Goal: Find specific page/section: Find specific page/section

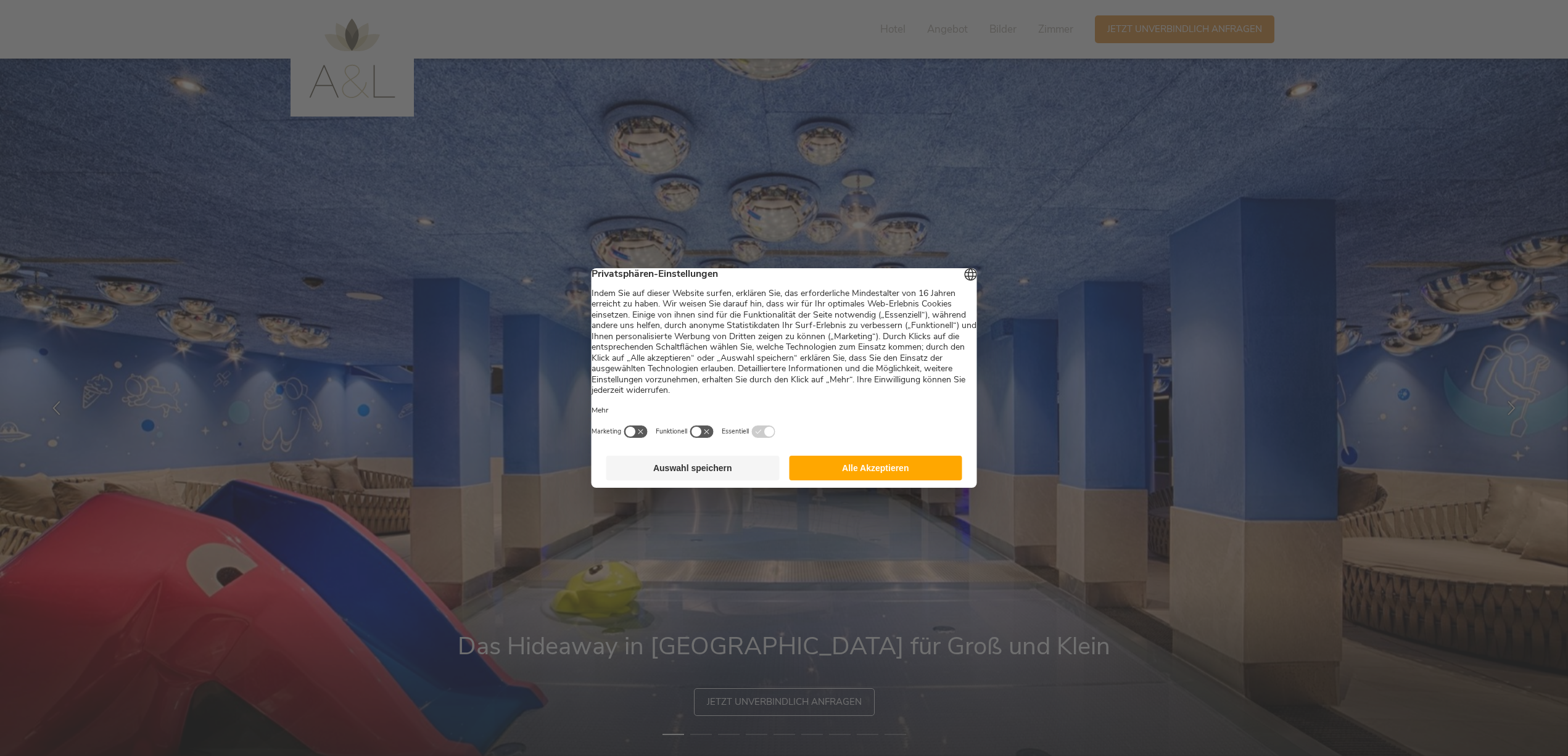
click at [701, 473] on button "Auswahl speichern" at bounding box center [693, 468] width 173 height 25
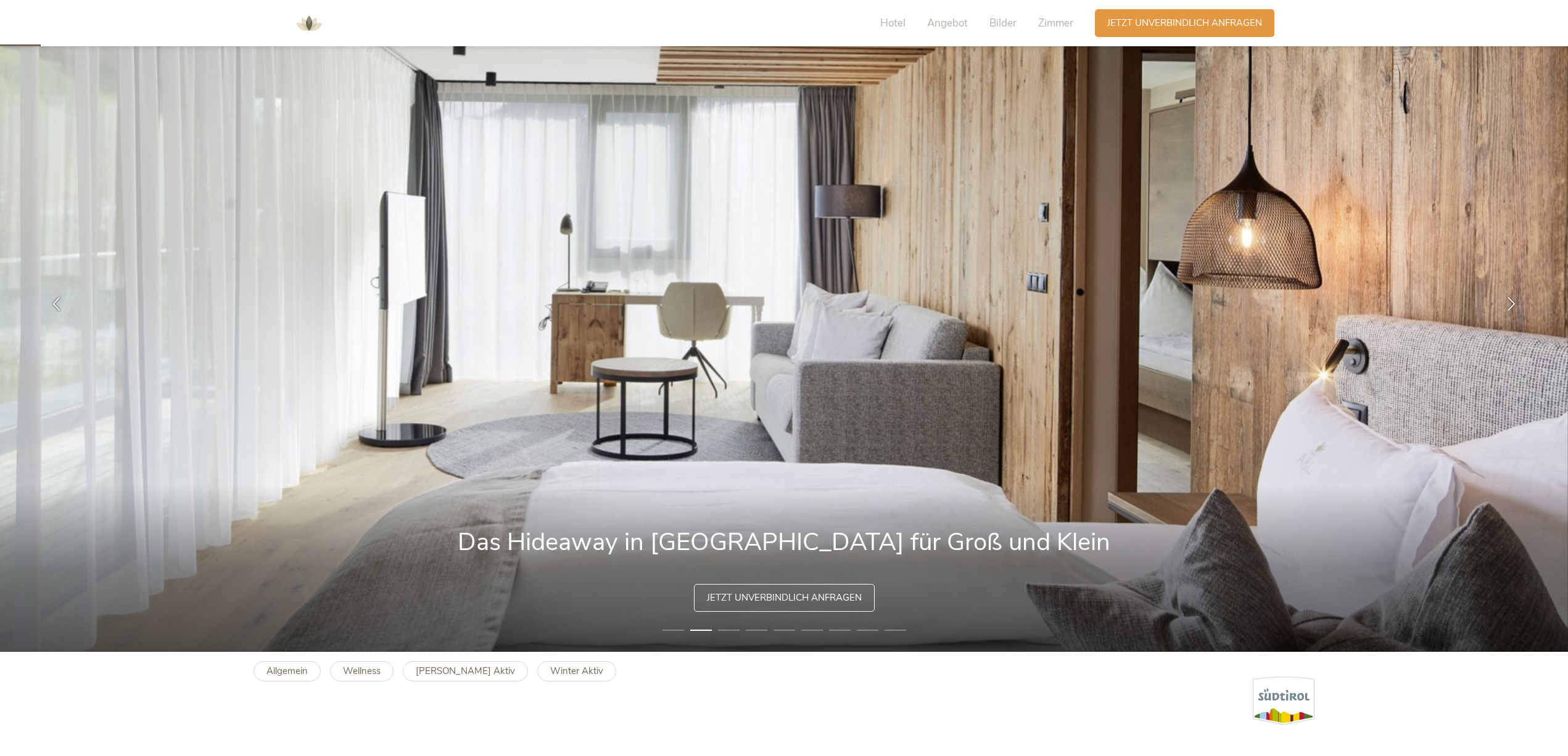
scroll to position [109, 0]
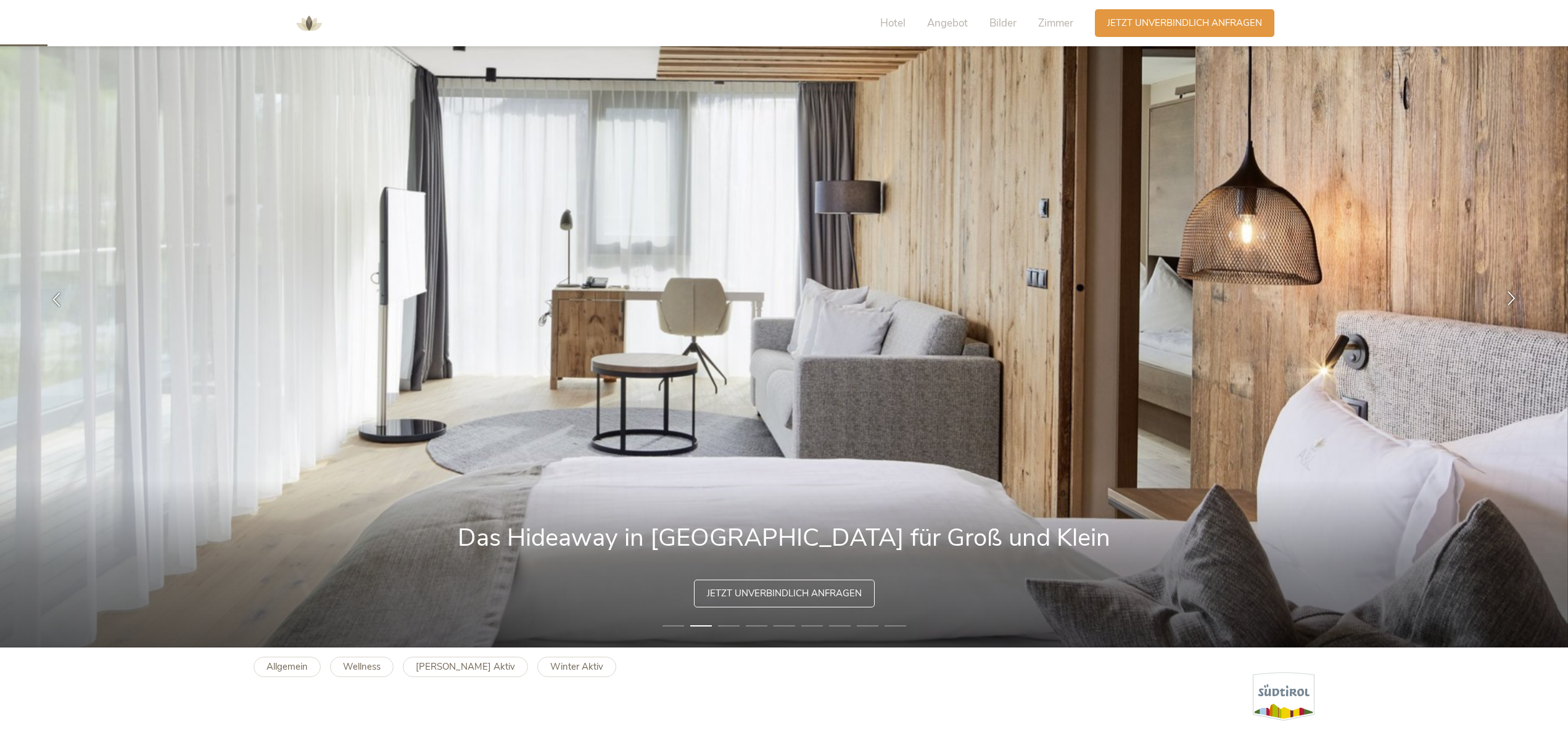
click at [1519, 297] on div at bounding box center [1511, 298] width 39 height 39
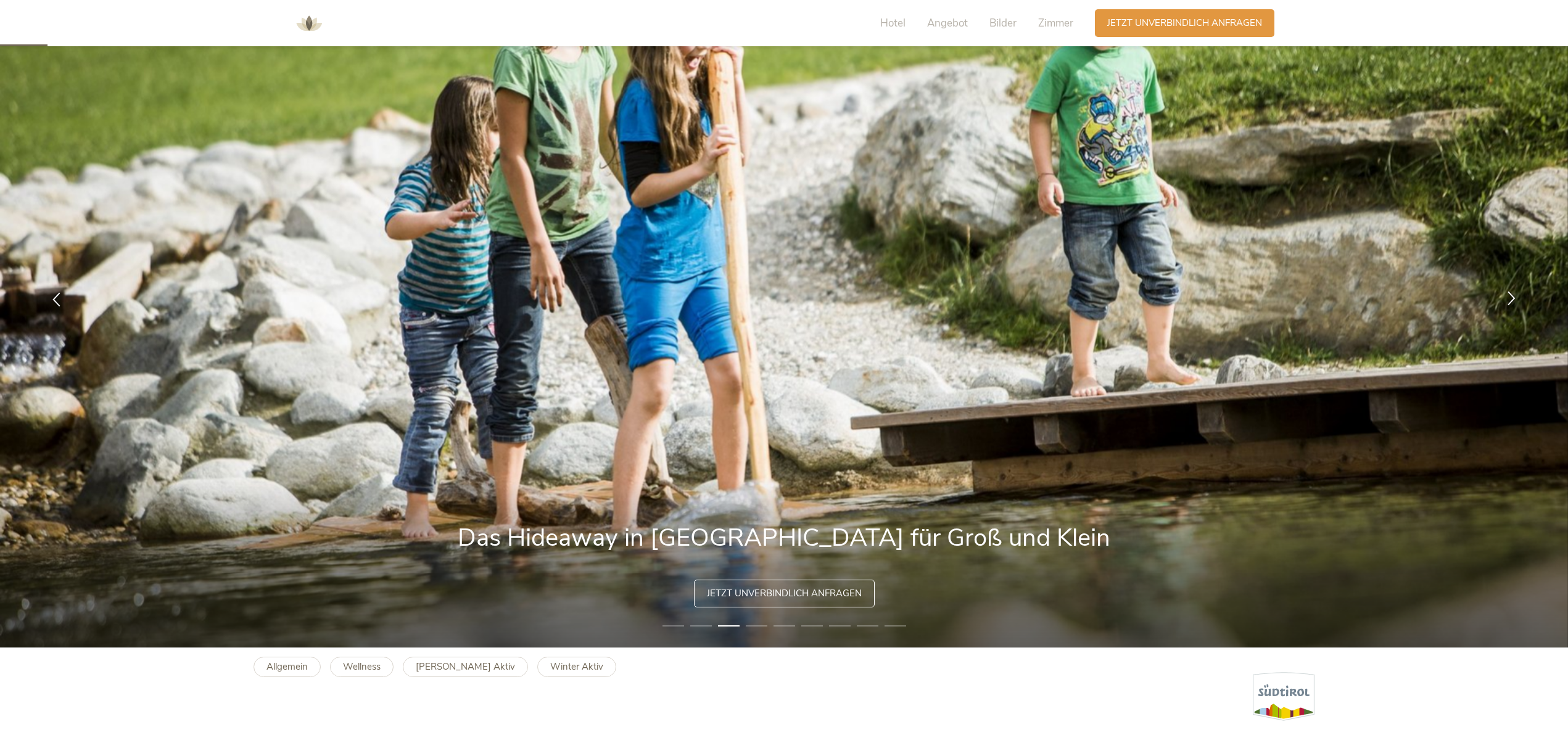
click at [1519, 297] on div at bounding box center [1511, 298] width 39 height 39
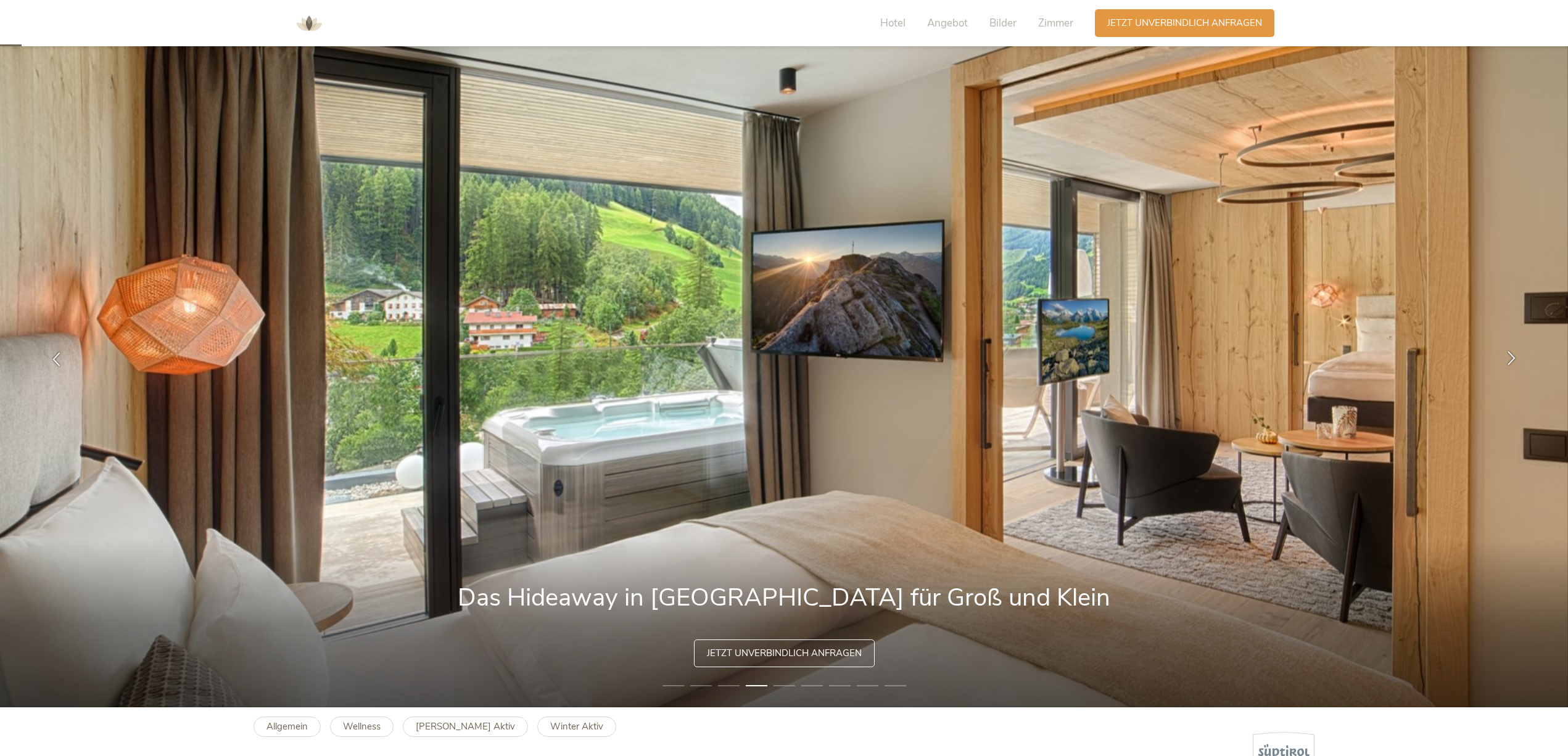
scroll to position [48, 0]
click at [1510, 356] on icon at bounding box center [1511, 358] width 14 height 14
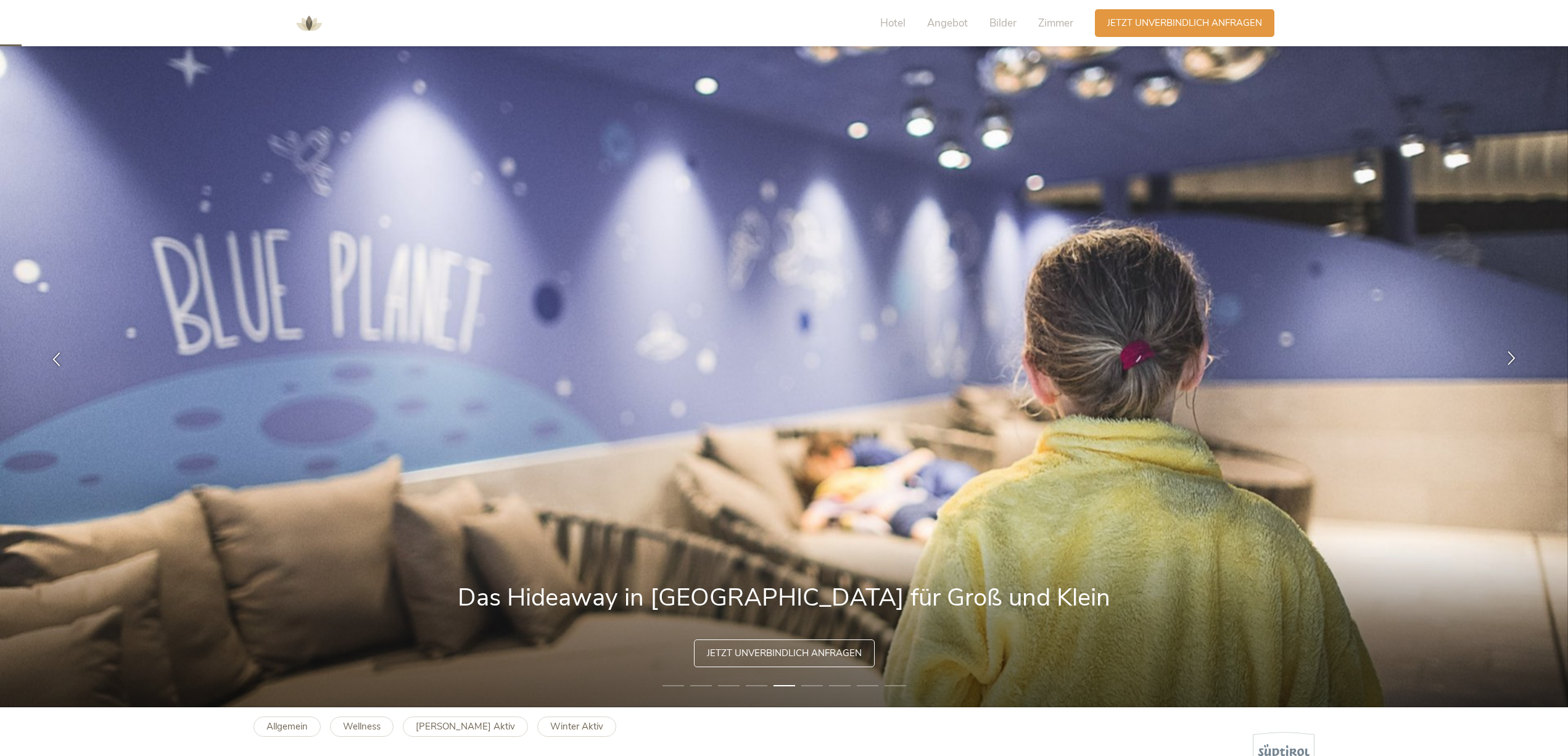
click at [1510, 356] on icon at bounding box center [1511, 358] width 14 height 14
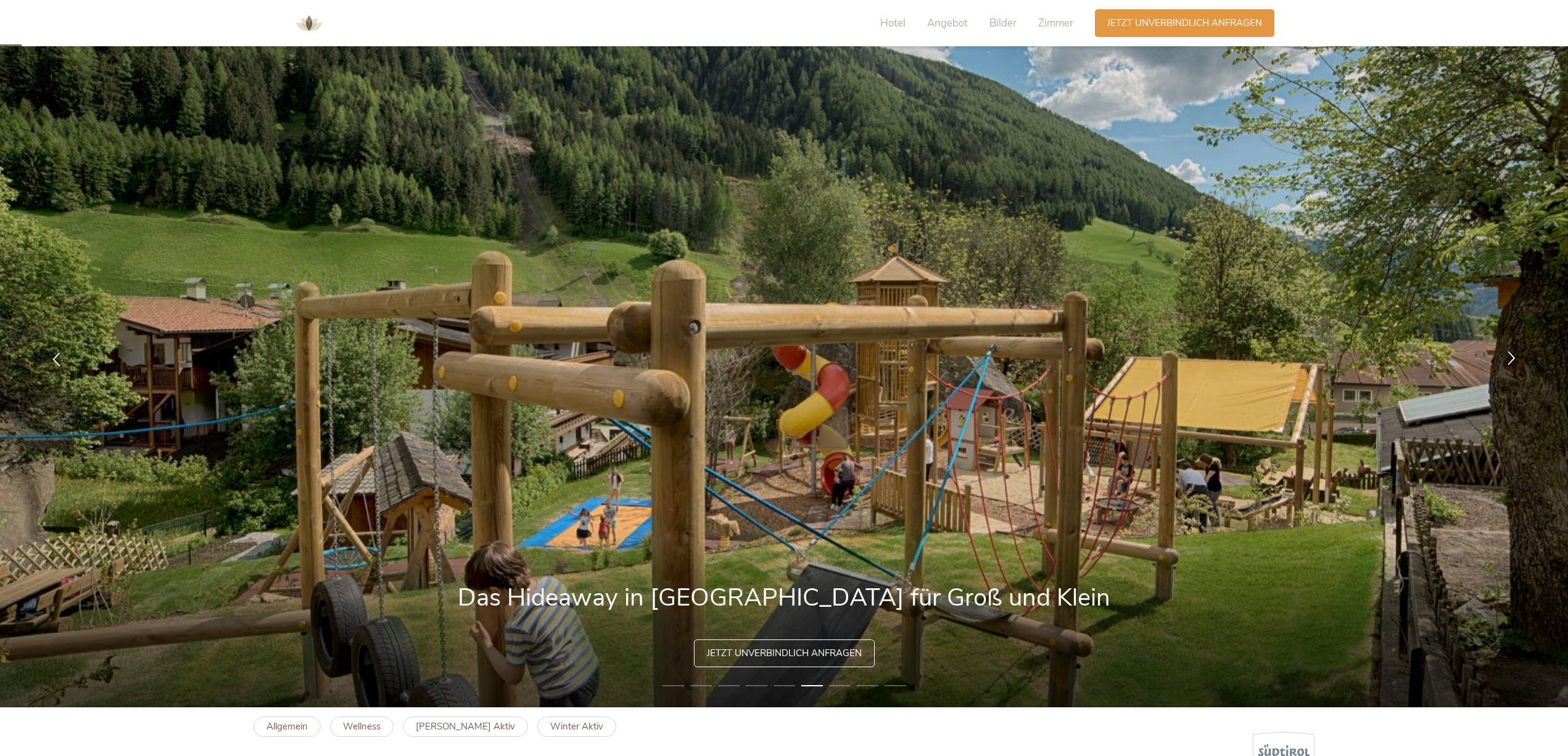
click at [1510, 356] on icon at bounding box center [1511, 358] width 14 height 14
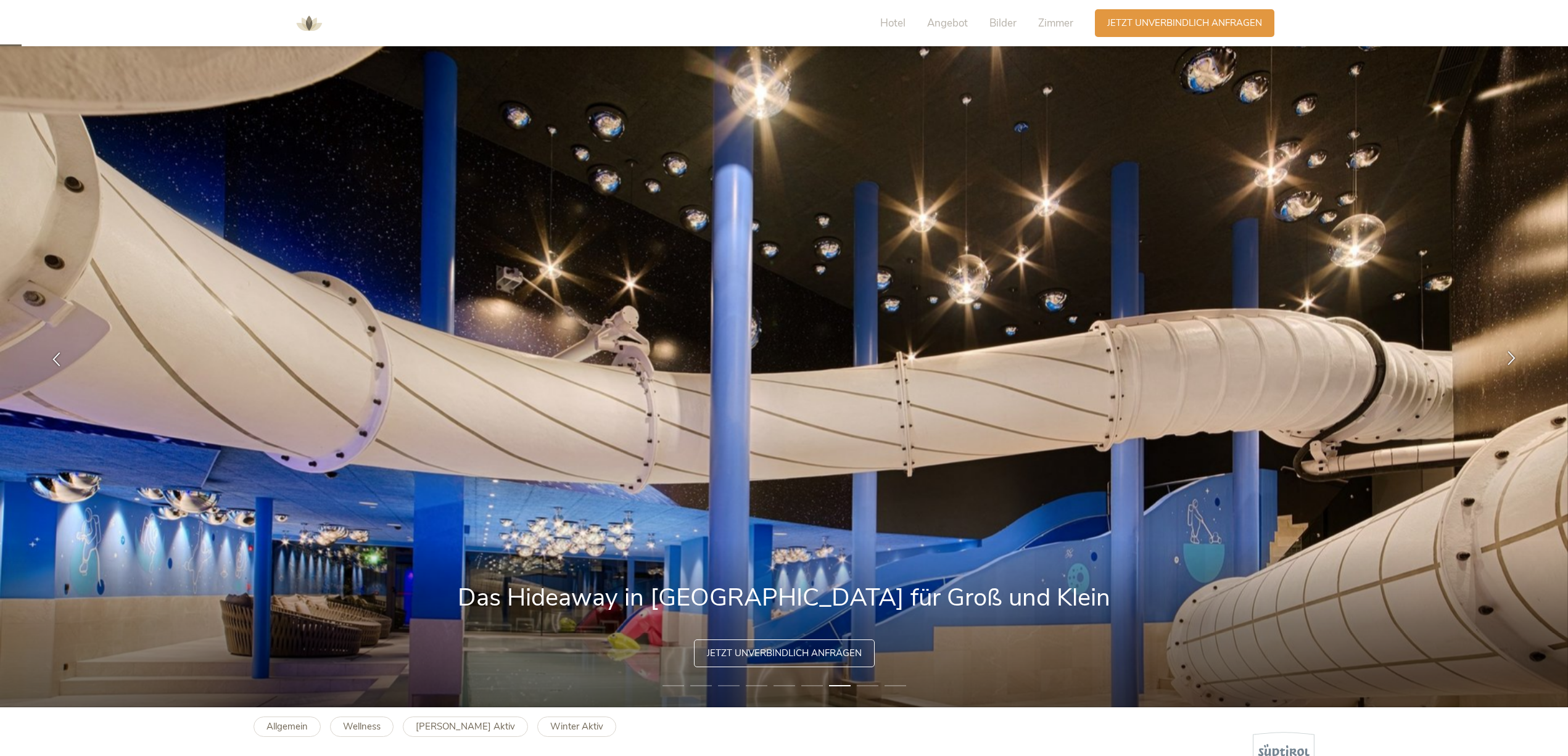
click at [1510, 356] on icon at bounding box center [1511, 358] width 14 height 14
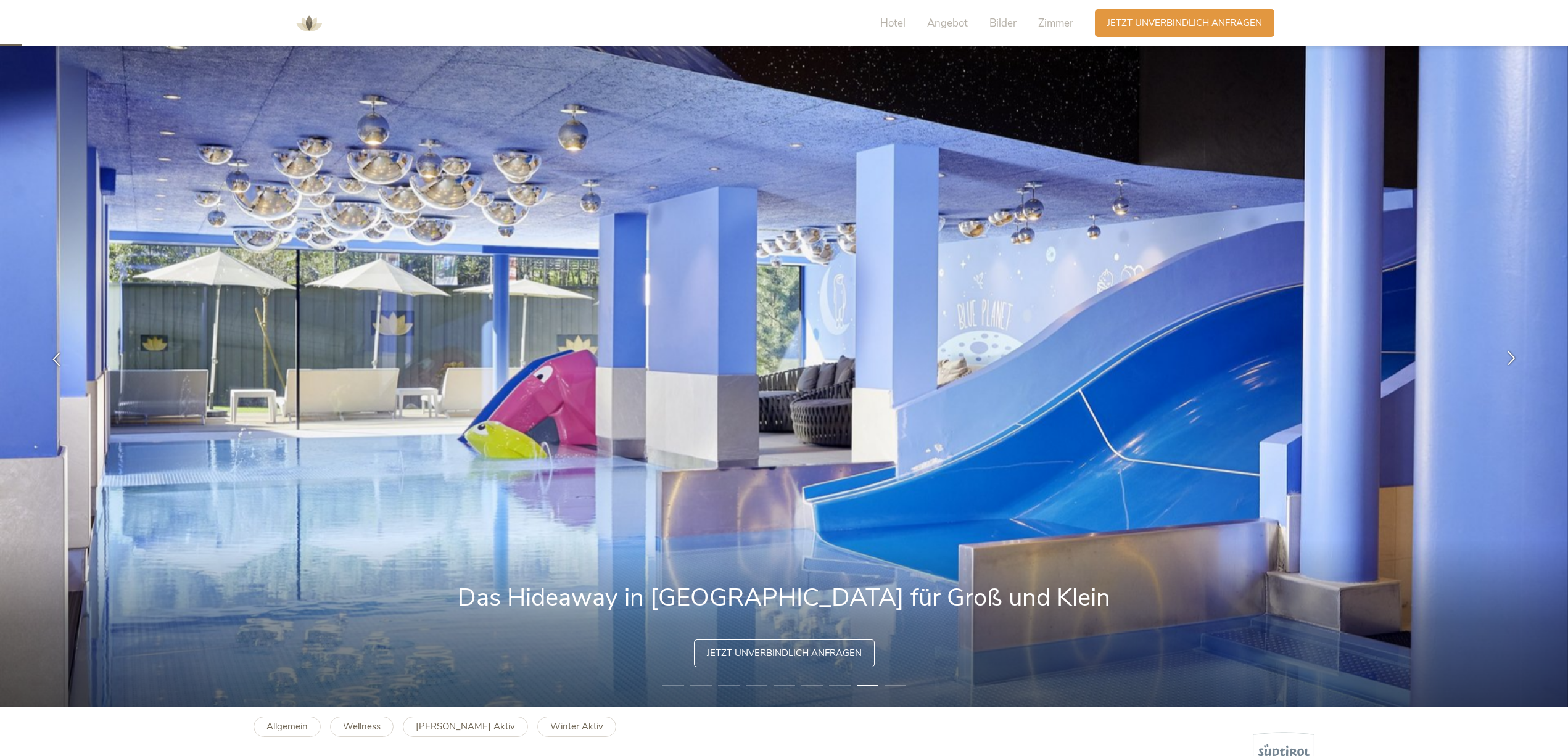
click at [1510, 356] on icon at bounding box center [1511, 358] width 14 height 14
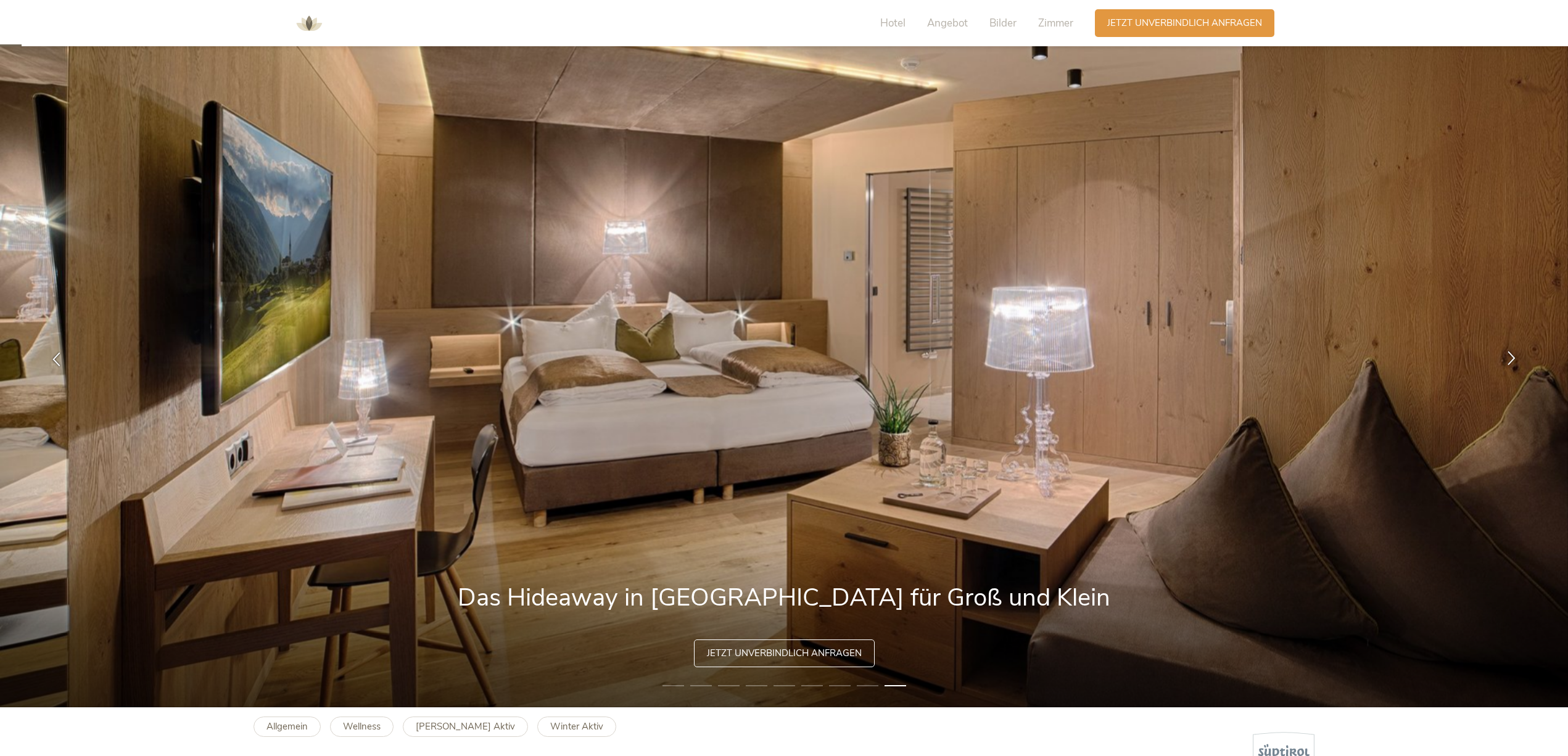
click at [1510, 356] on icon at bounding box center [1511, 358] width 14 height 14
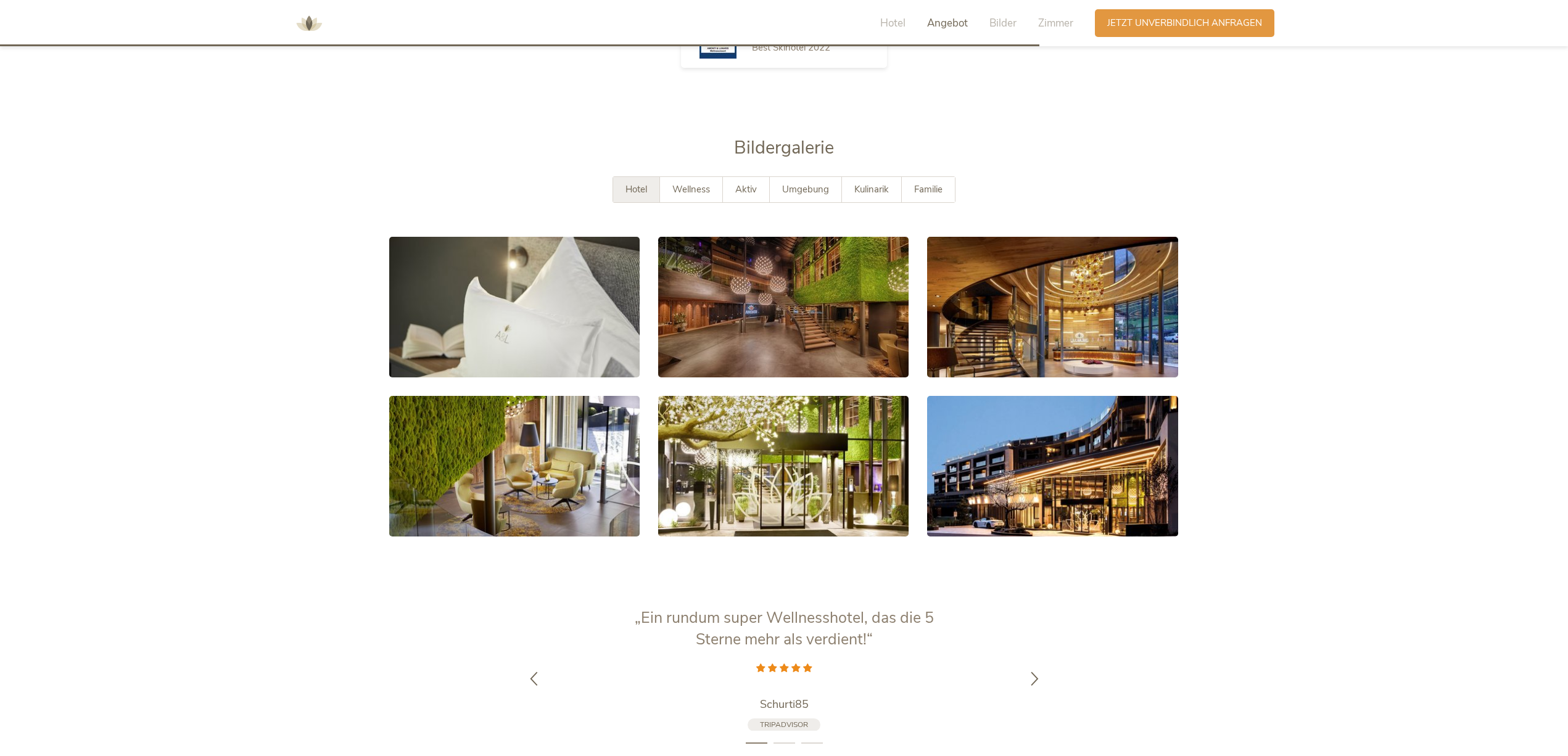
scroll to position [2380, 0]
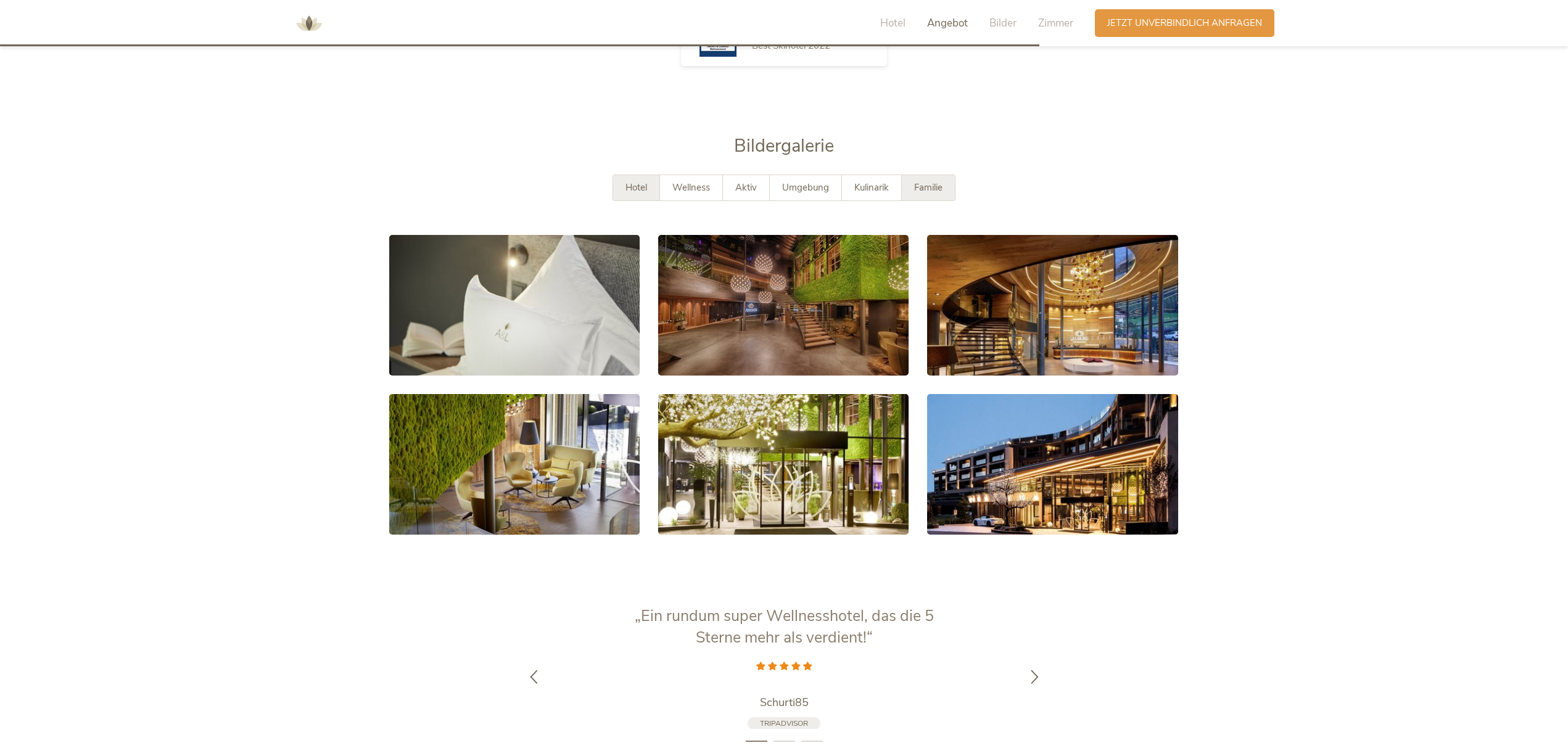
click at [935, 182] on span "Familie" at bounding box center [928, 188] width 28 height 13
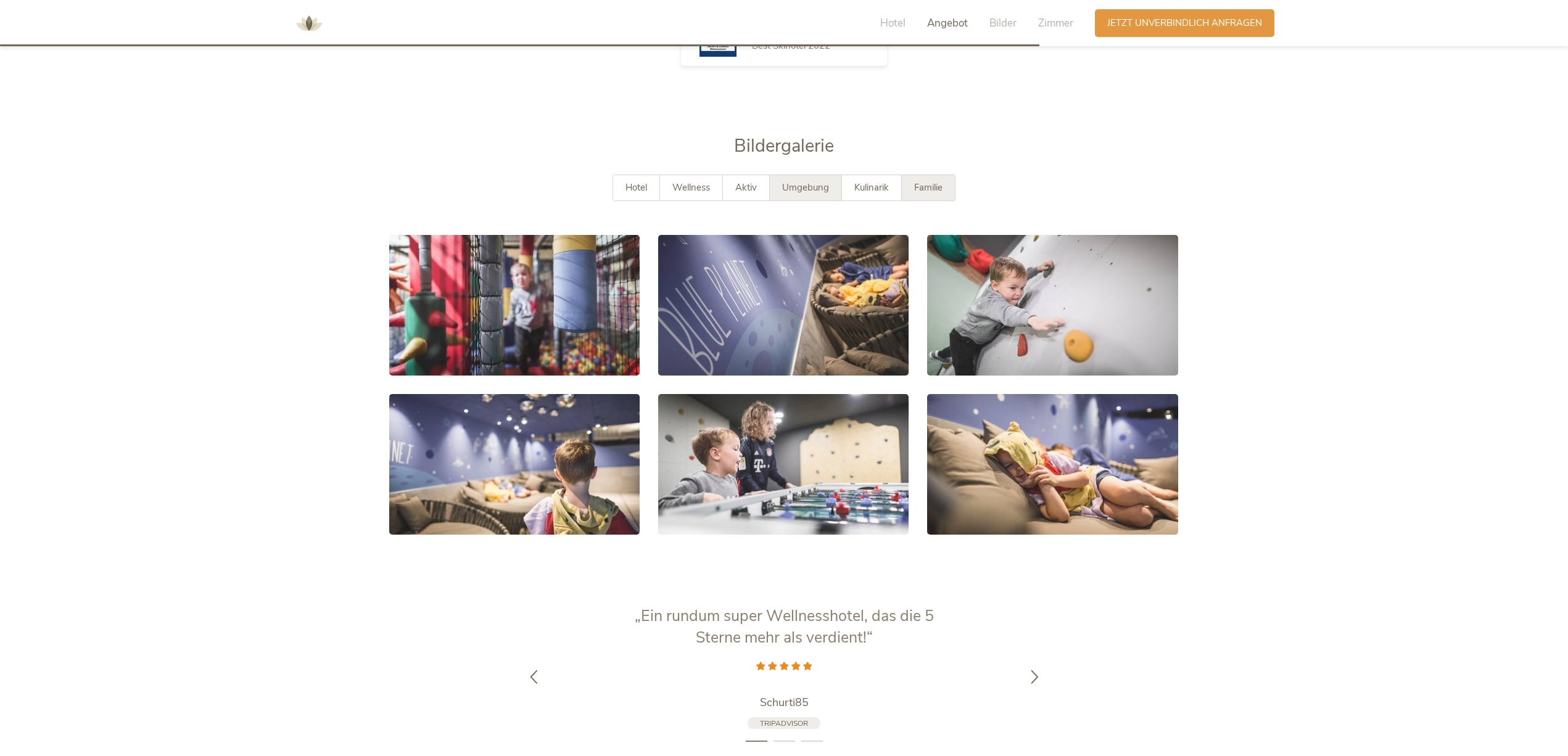
click at [805, 182] on span "Umgebung" at bounding box center [805, 188] width 47 height 13
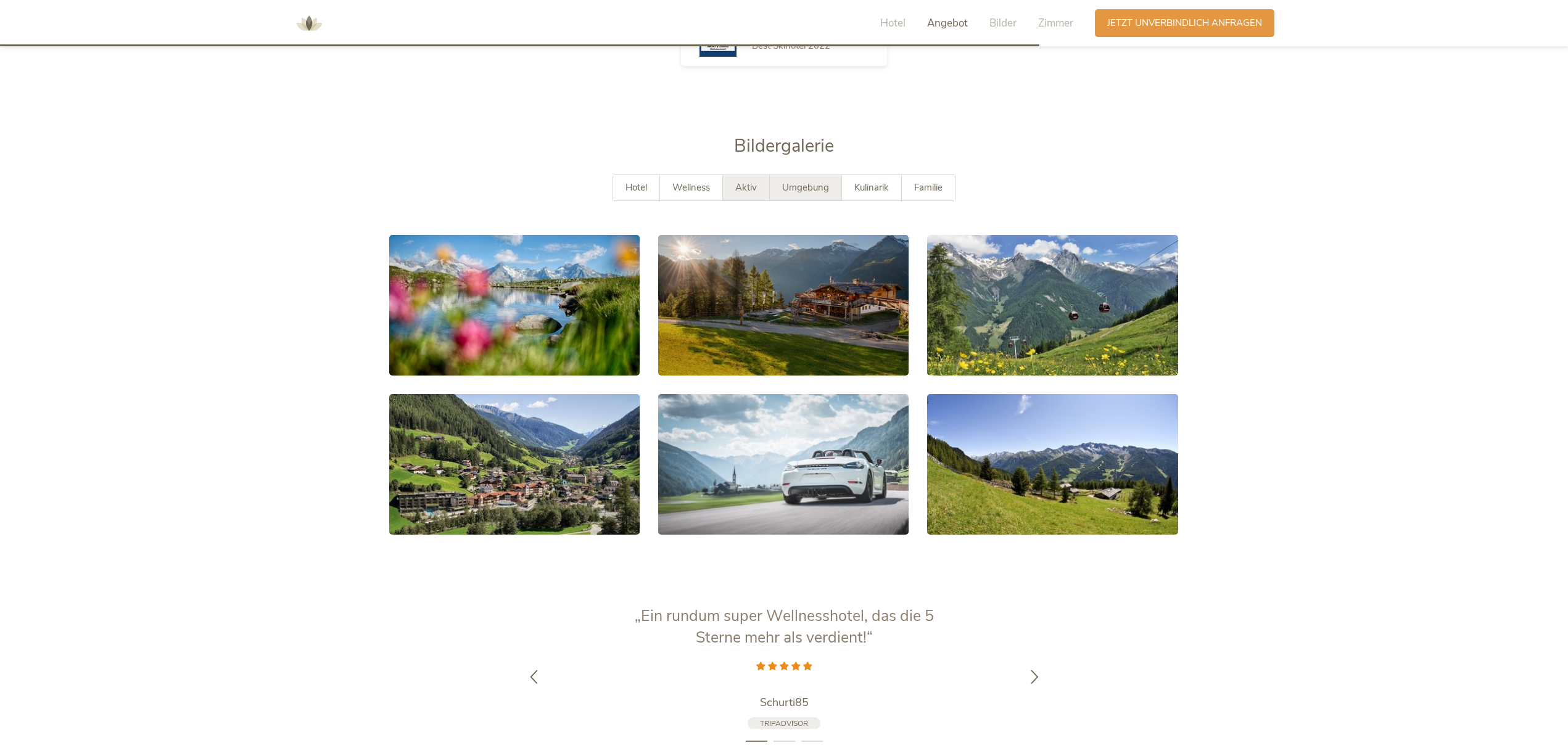
click at [740, 182] on span "Aktiv" at bounding box center [745, 188] width 22 height 13
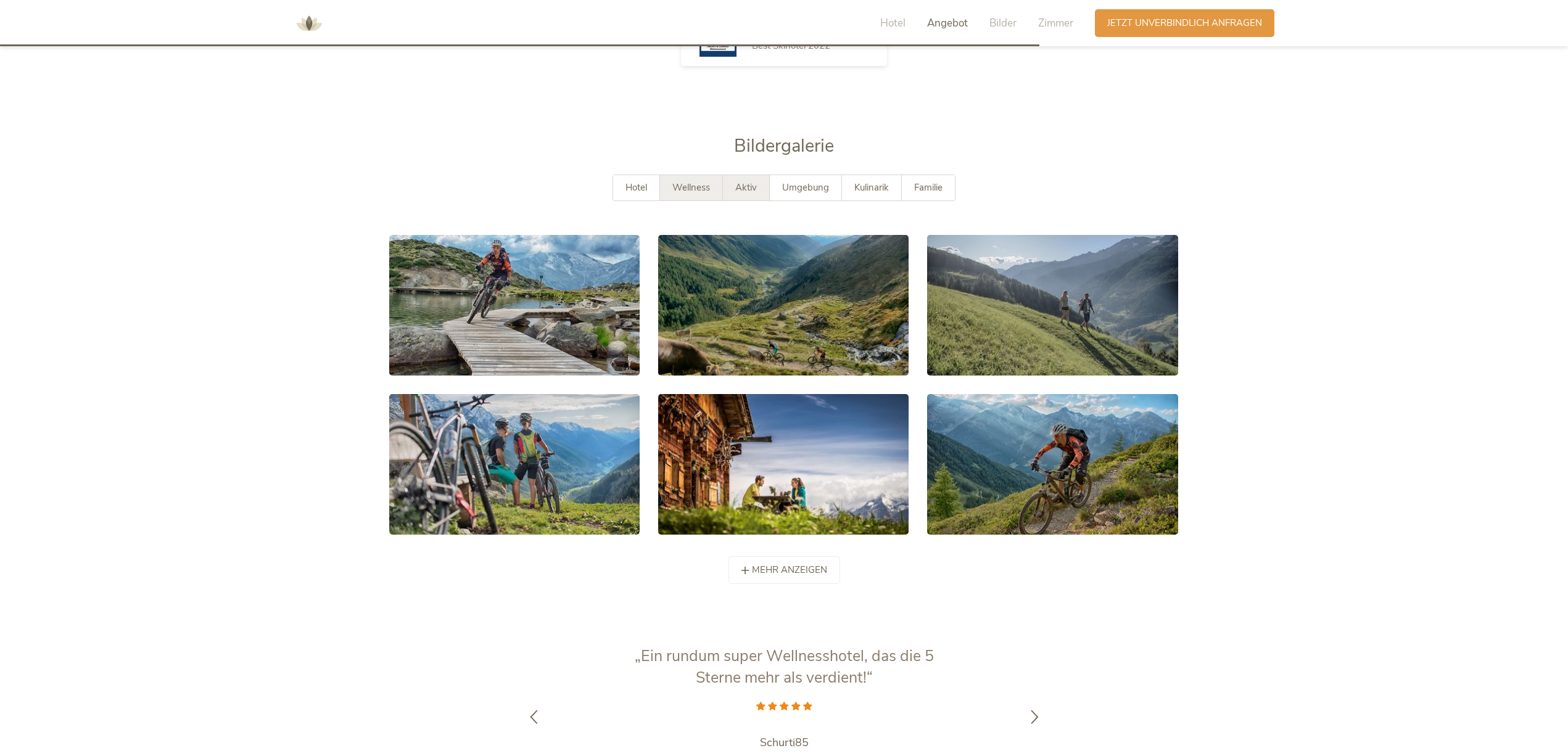
click at [707, 182] on span "Wellness" at bounding box center [691, 188] width 38 height 13
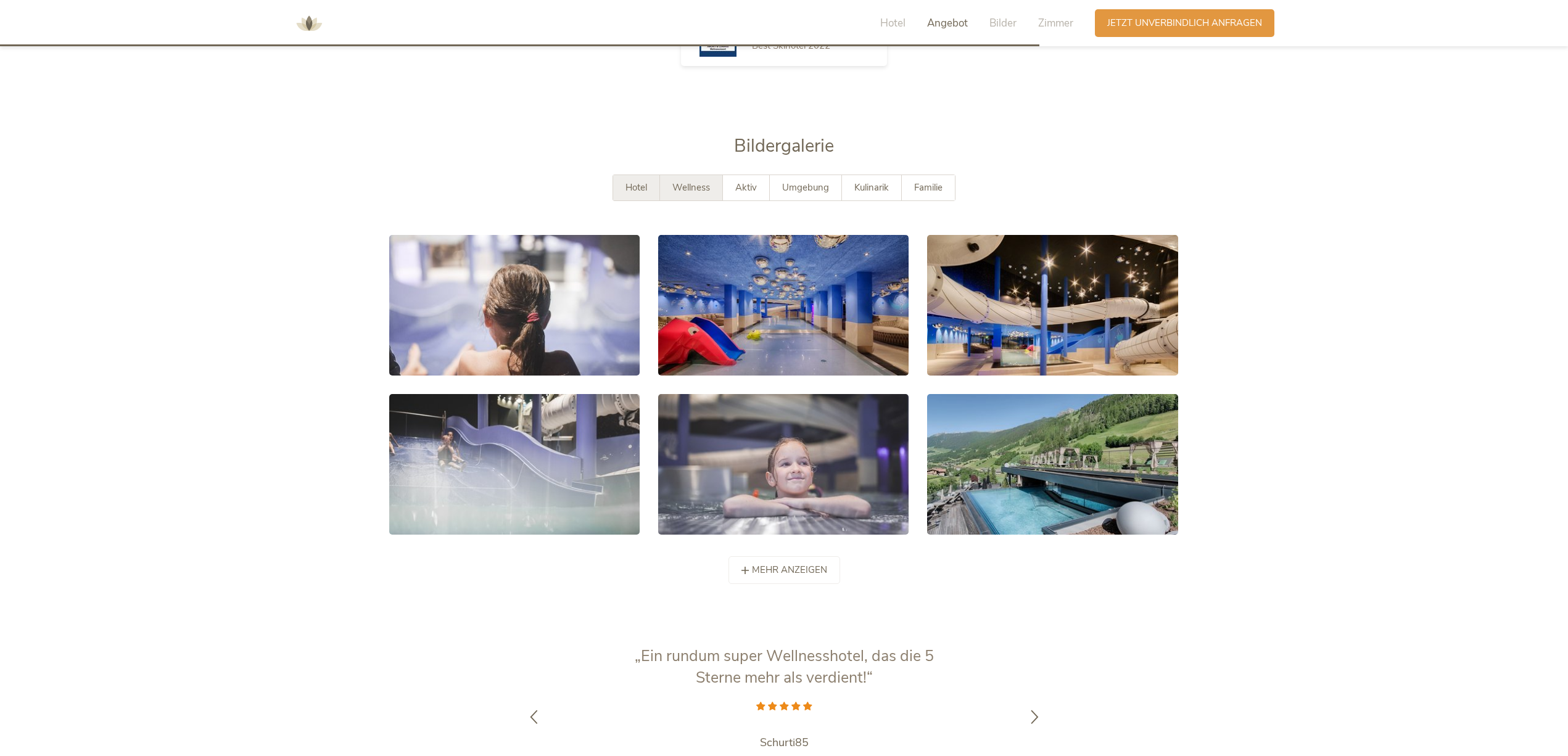
click at [643, 182] on span "Hotel" at bounding box center [636, 188] width 22 height 13
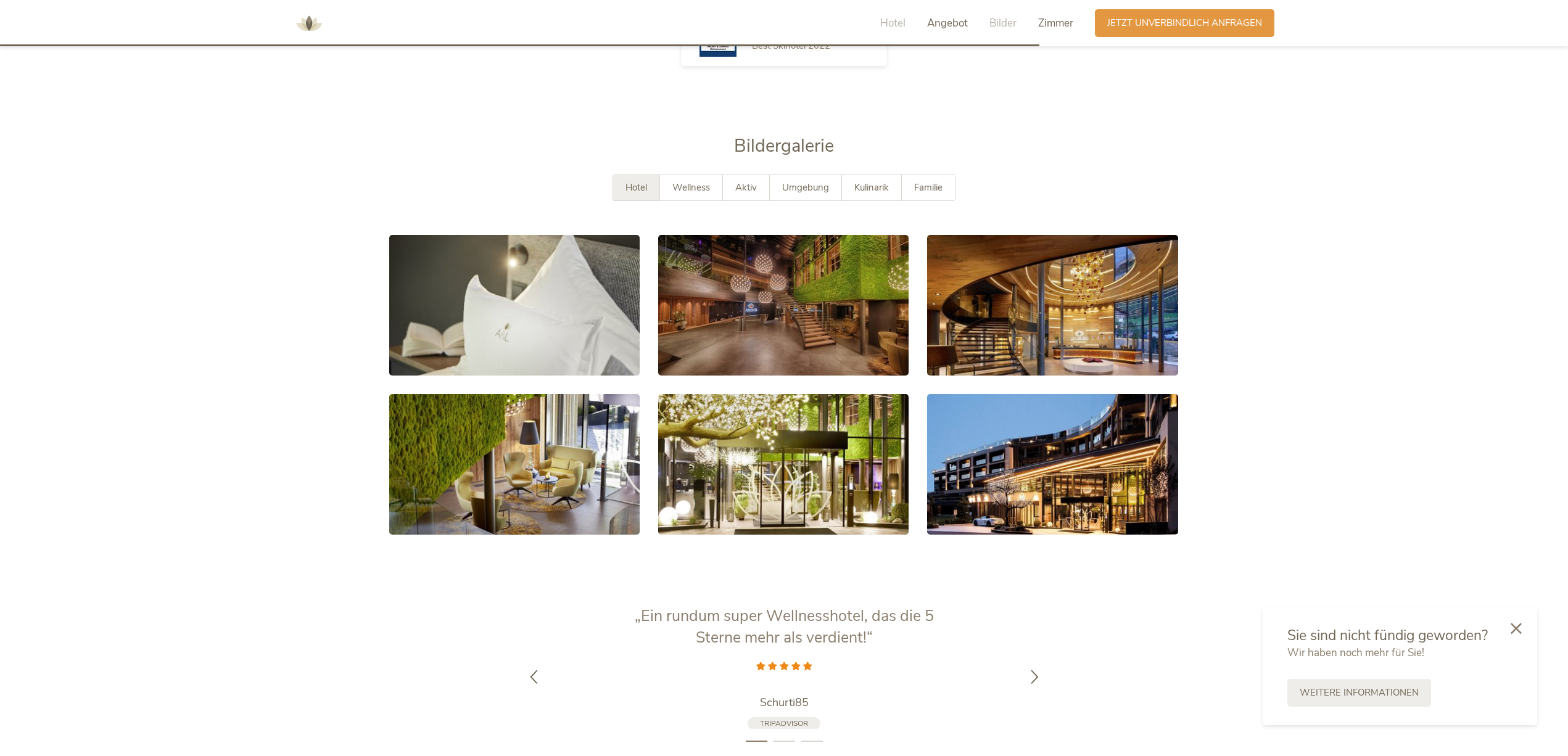
click at [1050, 21] on span "Zimmer" at bounding box center [1055, 23] width 35 height 14
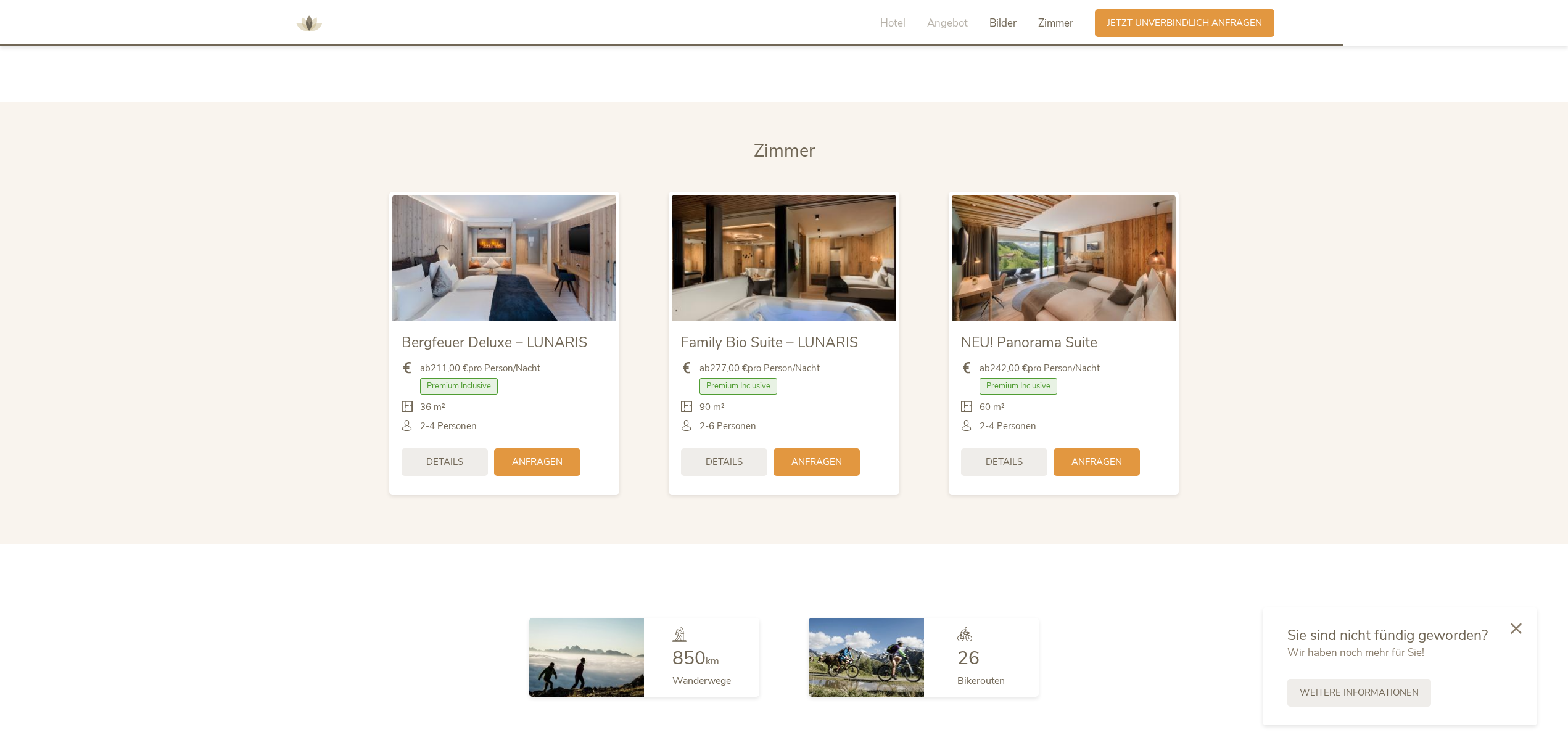
scroll to position [3104, 0]
